Goal: Task Accomplishment & Management: Manage account settings

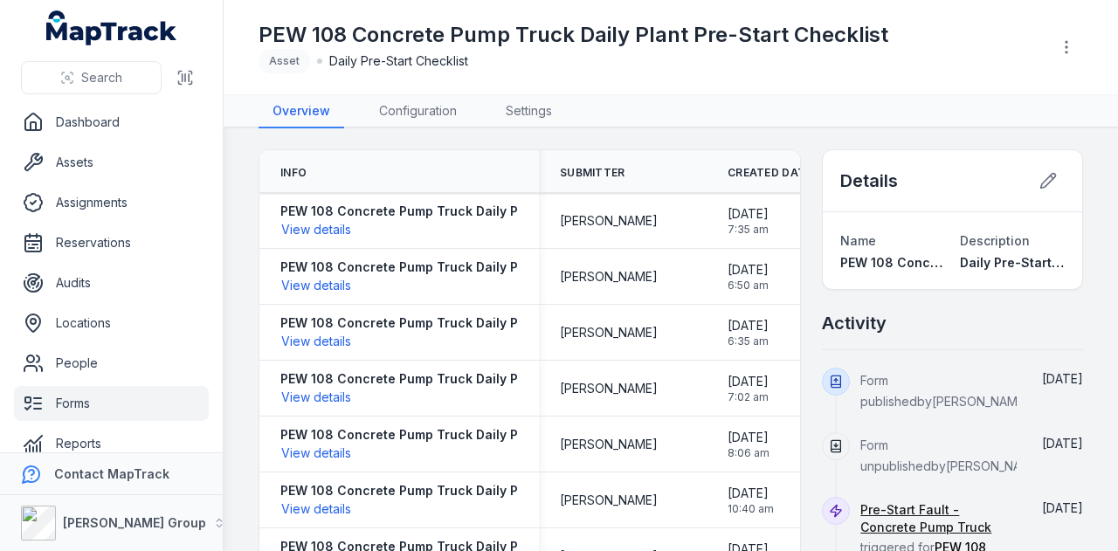
scroll to position [21, 0]
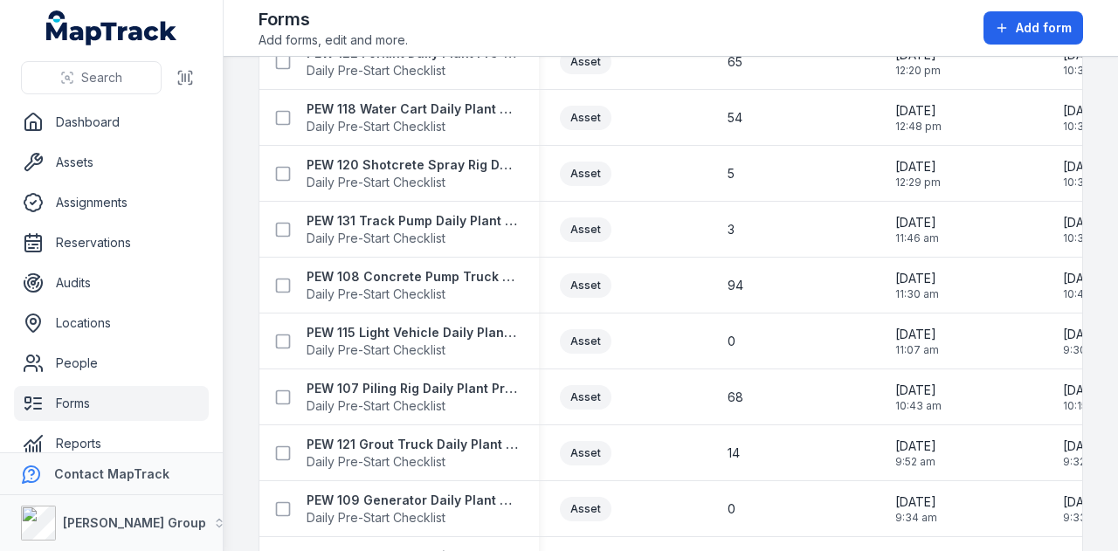
scroll to position [786, 0]
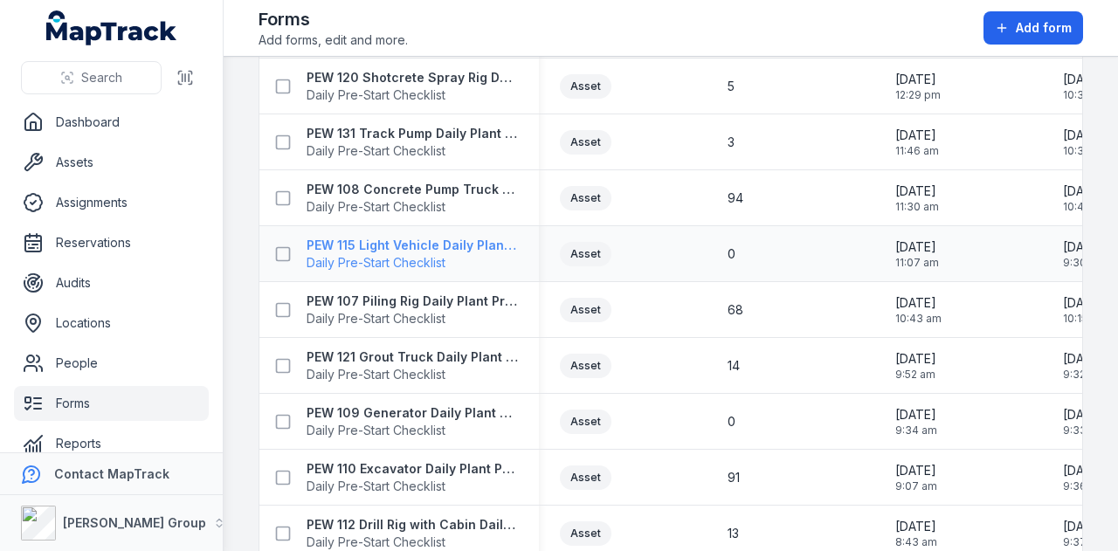
click at [451, 245] on strong "PEW 115 Light Vehicle Daily Plant Pre-Start Checklist" at bounding box center [411, 245] width 211 height 17
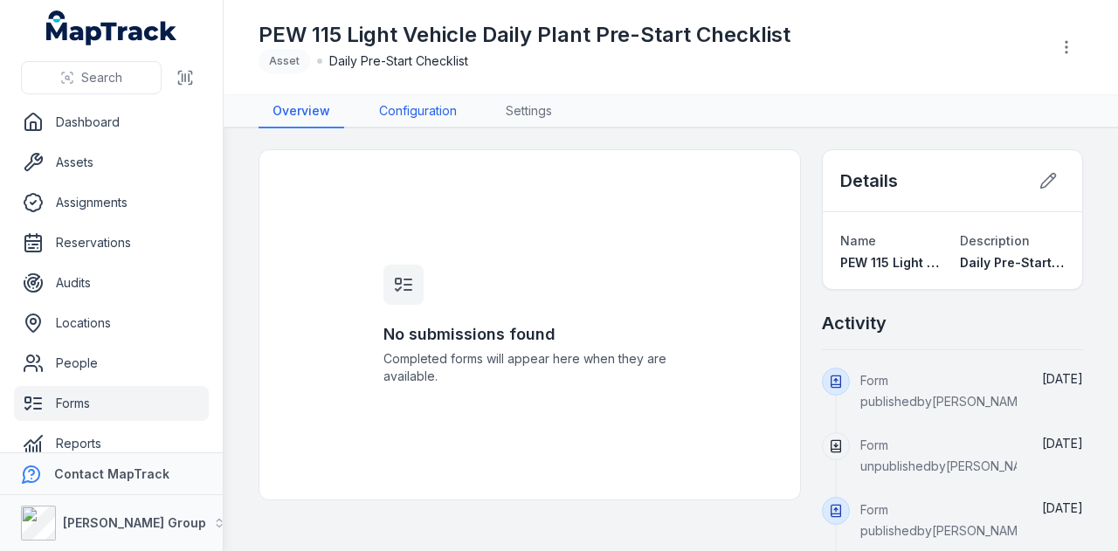
click at [438, 116] on link "Configuration" at bounding box center [418, 111] width 106 height 33
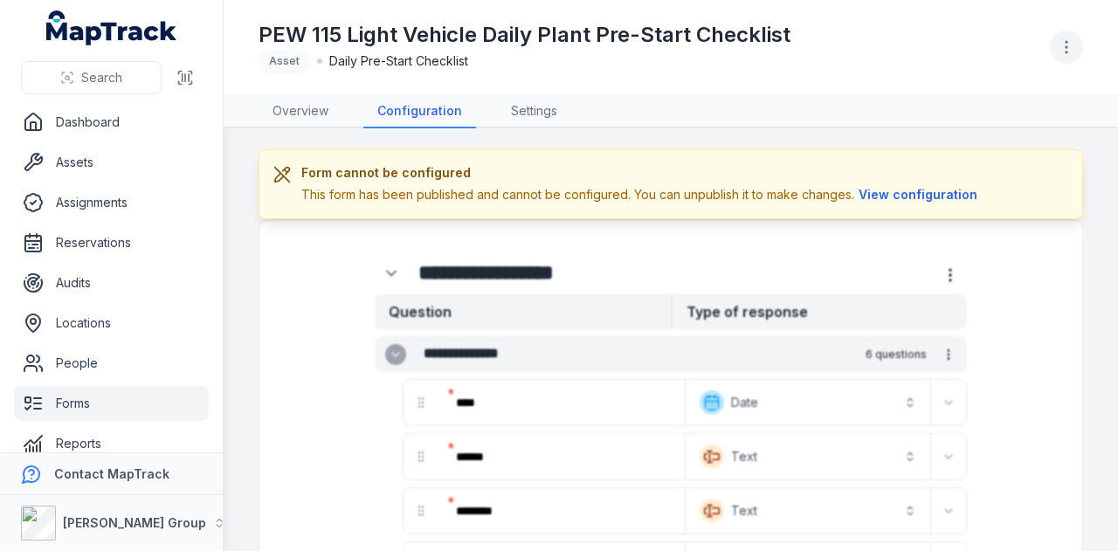
click at [1067, 39] on icon "button" at bounding box center [1065, 46] width 17 height 17
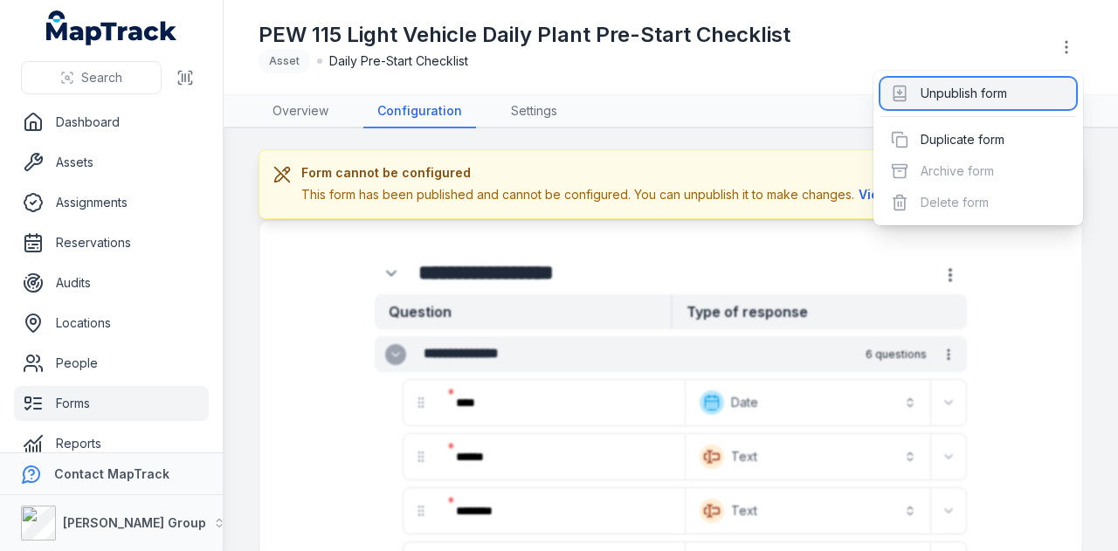
click at [987, 99] on div "Unpublish form" at bounding box center [978, 93] width 196 height 31
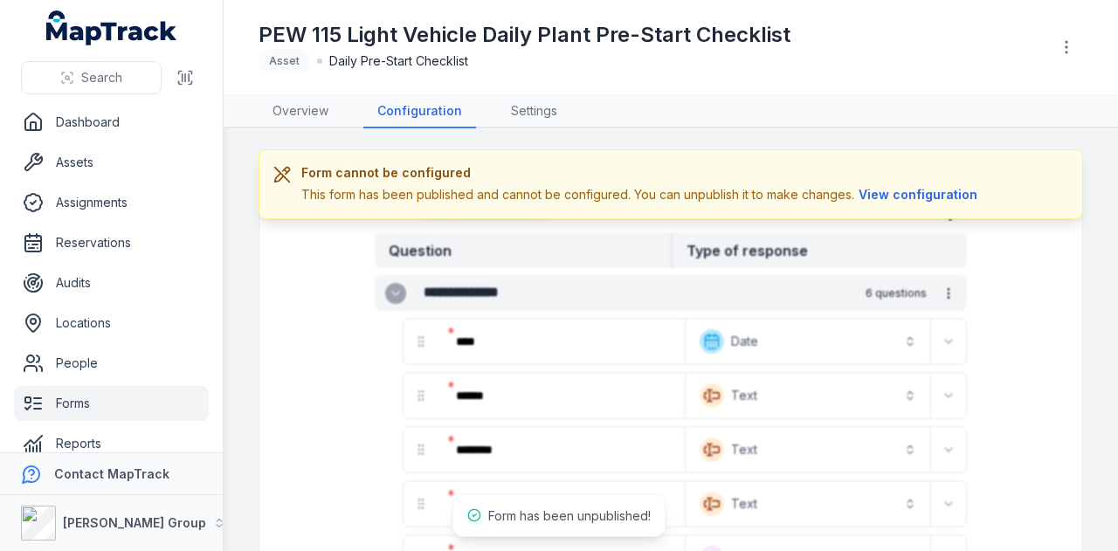
scroll to position [87, 0]
